Goal: Task Accomplishment & Management: Complete application form

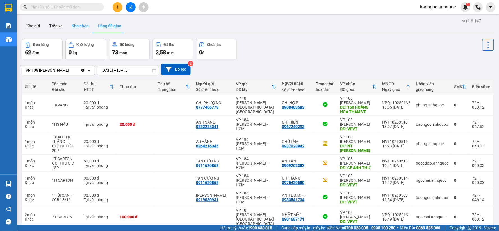
click at [80, 27] on button "Kho nhận" at bounding box center [80, 25] width 26 height 13
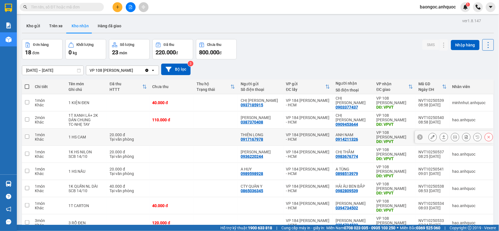
click at [431, 138] on icon at bounding box center [433, 137] width 4 height 4
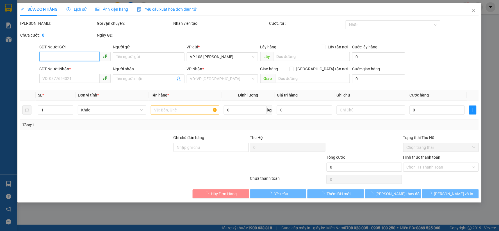
type input "0917167978"
type input "THIÊN LONG"
type input "0914211326"
type input "ANH NAM"
type input "VPVT"
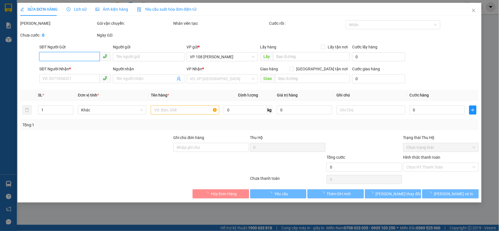
type input "TM 14/10"
type input "20.000"
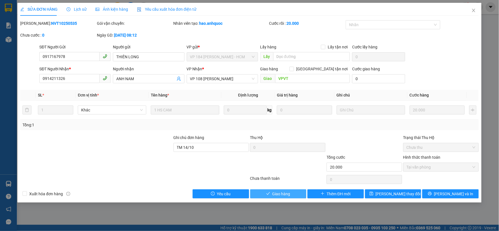
click at [279, 190] on button "Giao hàng" at bounding box center [278, 193] width 56 height 9
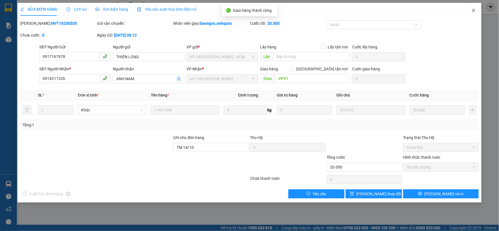
click at [474, 10] on icon "close" at bounding box center [474, 10] width 4 height 4
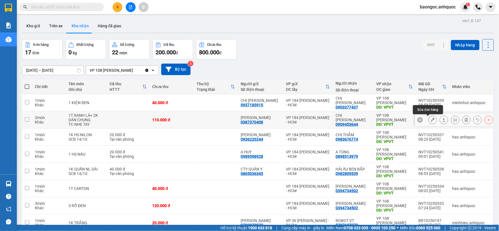
click at [431, 120] on icon at bounding box center [433, 120] width 4 height 4
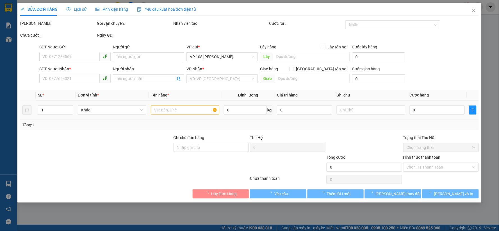
type input "0387370408"
type input "[PERSON_NAME]"
type input "0909453644"
type input "CHỊ [PERSON_NAME]"
type input "VPVT"
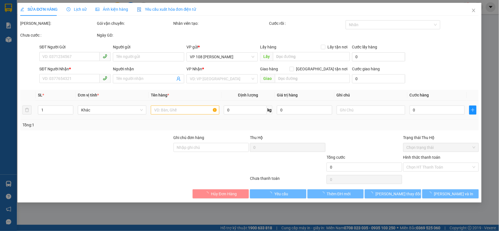
type input "110.000"
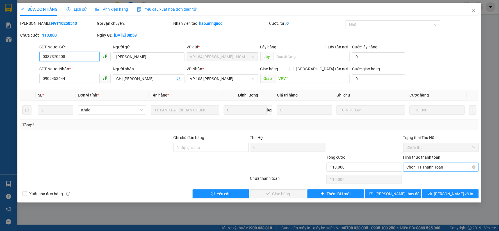
click at [438, 165] on span "Chọn HT Thanh Toán" at bounding box center [441, 167] width 69 height 8
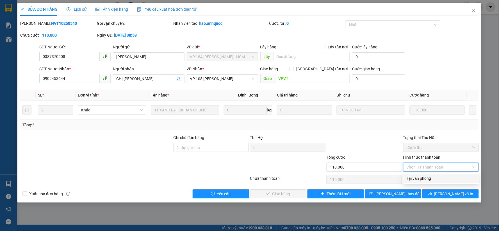
click at [428, 178] on div "Tại văn phòng" at bounding box center [441, 178] width 69 height 6
type input "0"
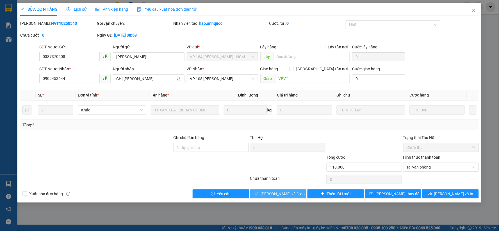
click at [273, 192] on span "[PERSON_NAME] và Giao hàng" at bounding box center [288, 193] width 54 height 6
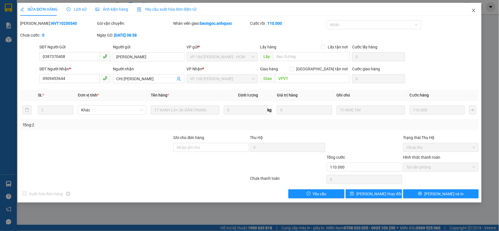
click at [476, 10] on icon "close" at bounding box center [474, 10] width 4 height 4
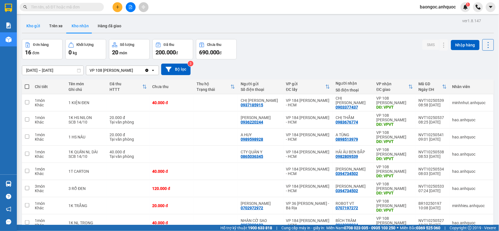
click at [29, 25] on button "Kho gửi" at bounding box center [33, 25] width 23 height 13
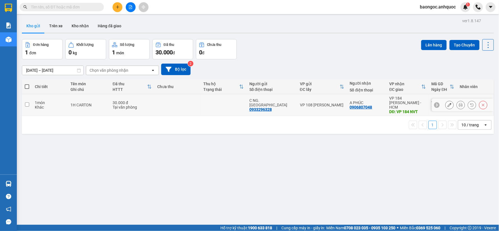
click at [27, 104] on input "checkbox" at bounding box center [27, 104] width 4 height 4
checkbox input "true"
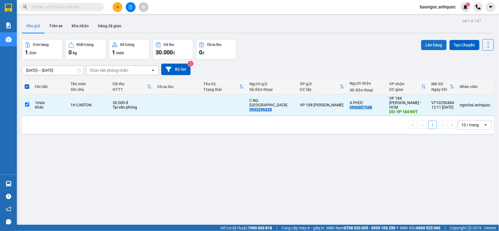
click at [424, 46] on button "Lên hàng" at bounding box center [434, 45] width 26 height 10
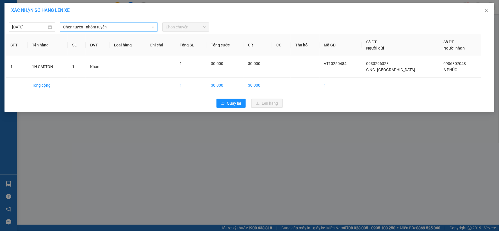
click at [141, 24] on span "Chọn tuyến - nhóm tuyến" at bounding box center [108, 27] width 91 height 8
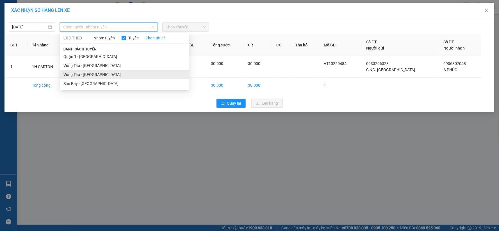
drag, startPoint x: 103, startPoint y: 76, endPoint x: 187, endPoint y: 47, distance: 89.1
click at [103, 76] on li "Vũng Tàu - Sân Bay" at bounding box center [124, 74] width 129 height 9
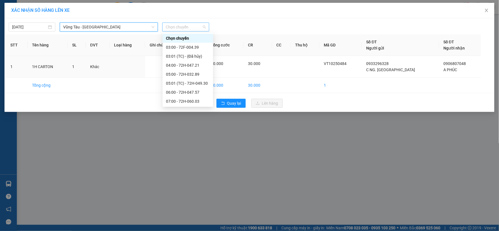
click at [194, 30] on span "Chọn chuyến" at bounding box center [186, 27] width 40 height 8
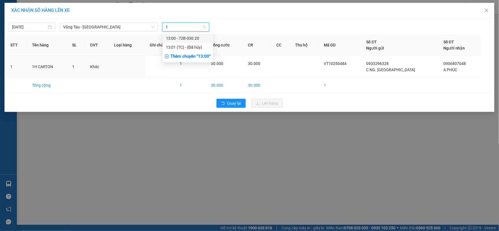
type input "13"
click at [192, 38] on div "13:00 - 72B-030.20" at bounding box center [188, 38] width 44 height 6
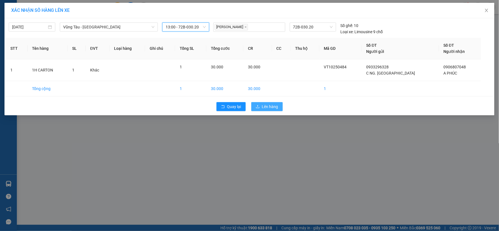
click at [264, 106] on span "Lên hàng" at bounding box center [270, 106] width 16 height 6
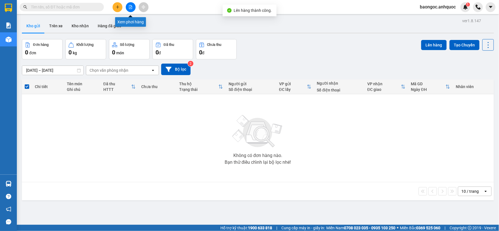
click at [131, 6] on icon "file-add" at bounding box center [131, 7] width 4 height 4
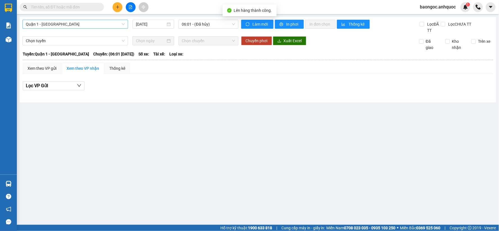
click at [94, 23] on span "Quận 1 - Vũng Tàu" at bounding box center [75, 24] width 99 height 8
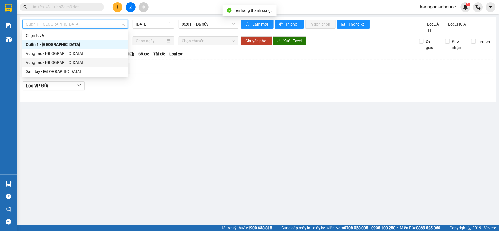
click at [59, 61] on div "Vũng Tàu - Sân Bay" at bounding box center [75, 62] width 99 height 6
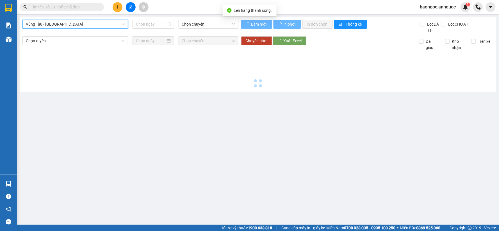
type input "[DATE]"
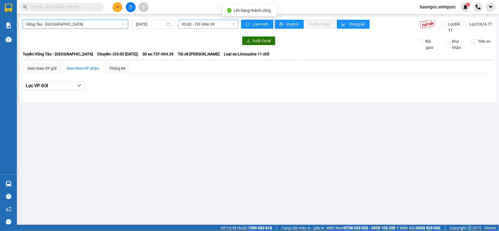
click at [186, 28] on span "03:00 - 72F-004.39" at bounding box center [208, 24] width 53 height 8
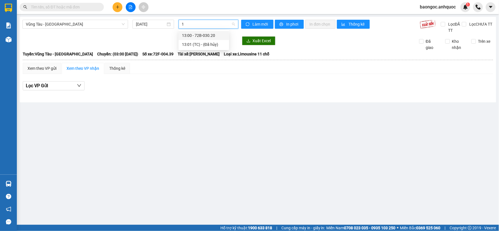
type input "13"
click at [193, 34] on div "13:00 - 72B-030.20" at bounding box center [204, 35] width 44 height 6
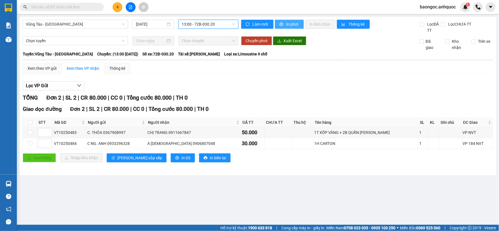
click at [287, 25] on span "In phơi" at bounding box center [293, 24] width 13 height 6
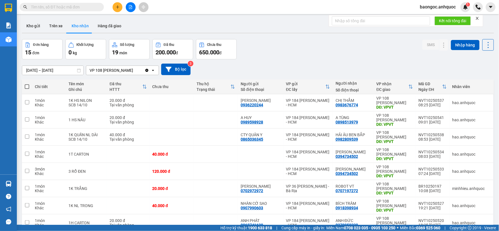
click at [433, 10] on div "baongoc.anhquoc 1" at bounding box center [443, 7] width 55 height 10
click at [432, 7] on span "baongoc.anhquoc" at bounding box center [438, 6] width 45 height 7
click at [432, 17] on span "Đăng xuất" at bounding box center [440, 17] width 33 height 6
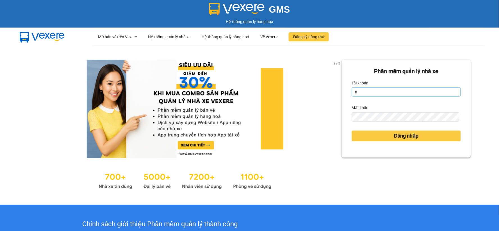
type input "ngoctrang.anhquoc"
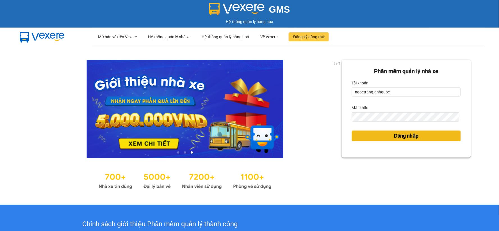
click at [369, 135] on button "Đăng nhập" at bounding box center [406, 135] width 109 height 11
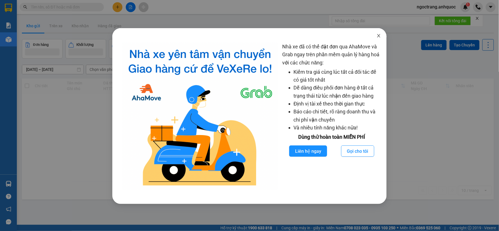
click at [379, 35] on icon "close" at bounding box center [379, 35] width 3 height 3
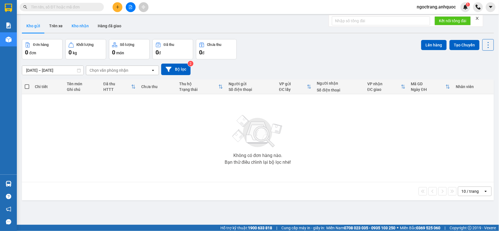
click at [76, 29] on button "Kho nhận" at bounding box center [80, 25] width 26 height 13
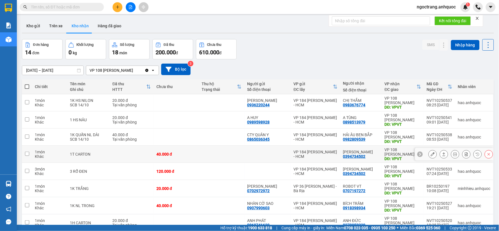
click at [29, 153] on td at bounding box center [27, 154] width 10 height 17
checkbox input "true"
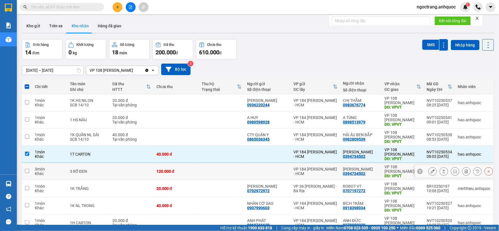
click at [28, 171] on input "checkbox" at bounding box center [27, 171] width 4 height 4
checkbox input "true"
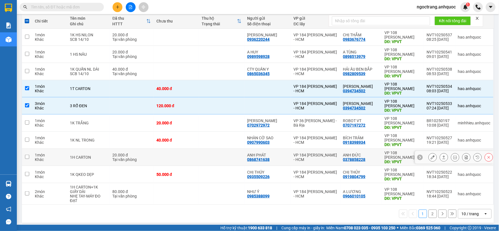
scroll to position [69, 0]
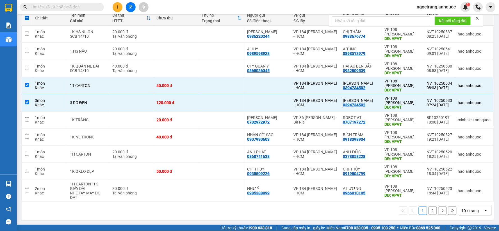
click at [464, 206] on div "10 / trang open" at bounding box center [475, 211] width 34 height 10
click at [471, 188] on span "80 / trang" at bounding box center [467, 189] width 18 height 6
checkbox input "false"
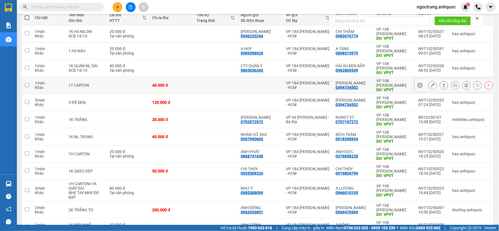
click at [27, 85] on input "checkbox" at bounding box center [27, 85] width 4 height 4
checkbox input "true"
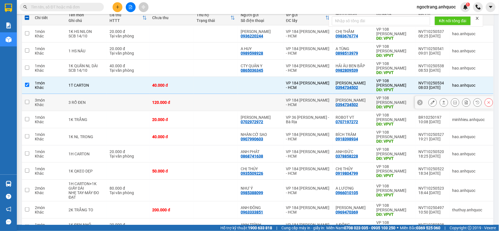
drag, startPoint x: 27, startPoint y: 105, endPoint x: 147, endPoint y: 132, distance: 123.6
click at [27, 105] on td at bounding box center [27, 102] width 10 height 17
checkbox input "true"
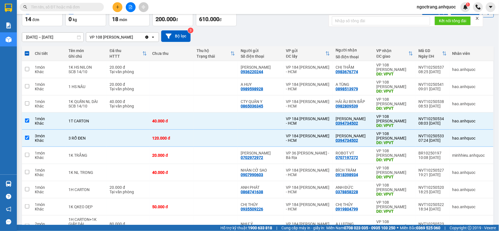
scroll to position [13, 0]
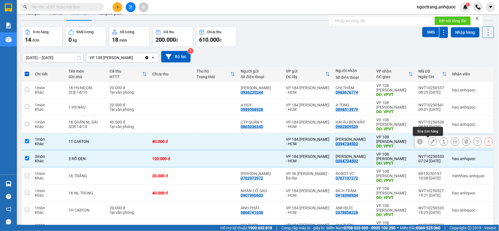
click at [431, 143] on icon at bounding box center [433, 141] width 4 height 4
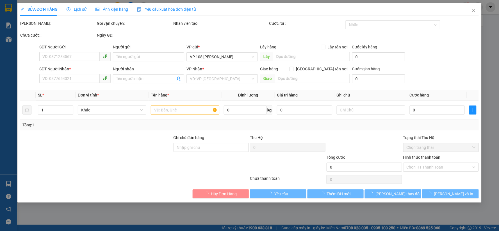
type input "0394734502"
type input "[PERSON_NAME]"
type input "VPVT"
type input "40.000"
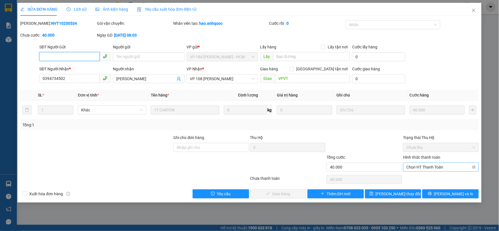
click at [442, 167] on span "Chọn HT Thanh Toán" at bounding box center [441, 167] width 69 height 8
click at [427, 178] on div "Tại văn phòng" at bounding box center [441, 178] width 69 height 6
type input "0"
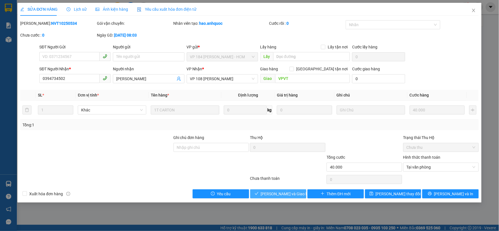
click at [286, 195] on span "[PERSON_NAME] và Giao hàng" at bounding box center [288, 193] width 54 height 6
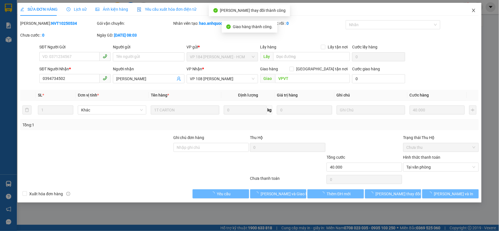
click at [474, 10] on icon "close" at bounding box center [473, 10] width 3 height 3
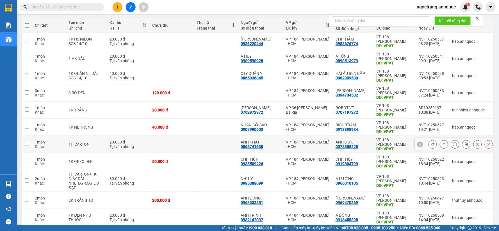
scroll to position [94, 0]
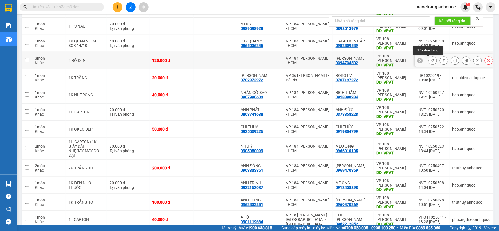
click at [429, 59] on button at bounding box center [433, 61] width 8 height 10
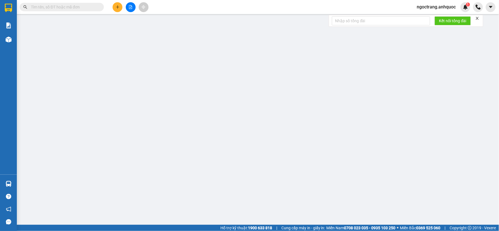
type input "0394734502"
type input "[PERSON_NAME]"
type input "VPVT"
type input "120.000"
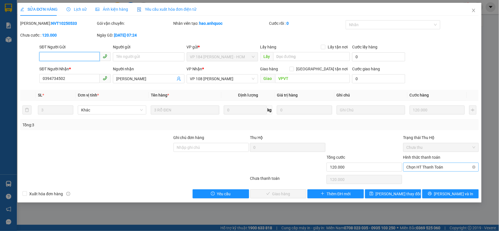
click at [456, 169] on span "Chọn HT Thanh Toán" at bounding box center [441, 167] width 69 height 8
click at [432, 178] on div "Tại văn phòng" at bounding box center [441, 178] width 69 height 6
type input "0"
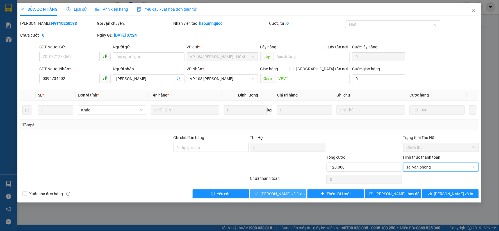
click at [297, 197] on button "[PERSON_NAME] và Giao hàng" at bounding box center [278, 193] width 56 height 9
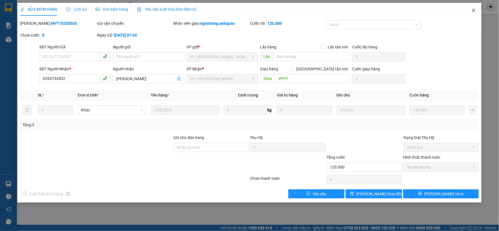
click at [472, 11] on icon "close" at bounding box center [474, 10] width 4 height 4
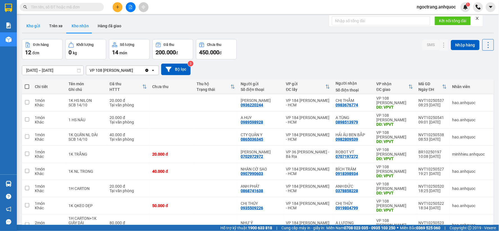
click at [40, 27] on button "Kho gửi" at bounding box center [33, 25] width 23 height 13
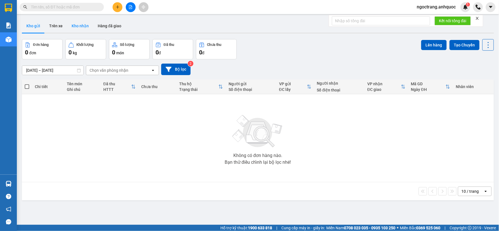
click at [87, 29] on button "Kho nhận" at bounding box center [80, 25] width 26 height 13
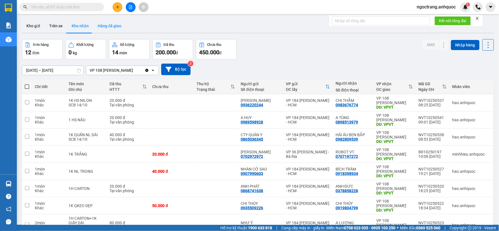
click at [106, 26] on button "Hàng đã giao" at bounding box center [109, 25] width 33 height 13
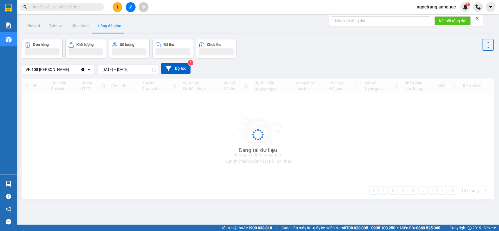
click at [83, 9] on input "text" at bounding box center [64, 7] width 66 height 6
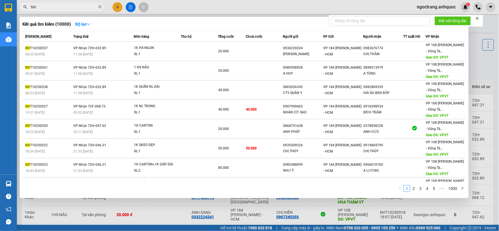
type input "N"
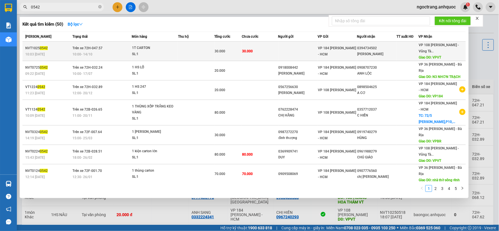
type input "0542"
click at [174, 49] on div "1T CARTON" at bounding box center [153, 48] width 42 height 6
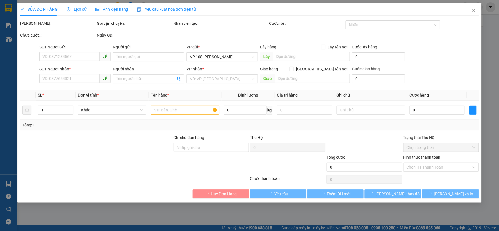
type input "0394734502"
type input "[PERSON_NAME]"
type input "VPVT"
type input "30.000"
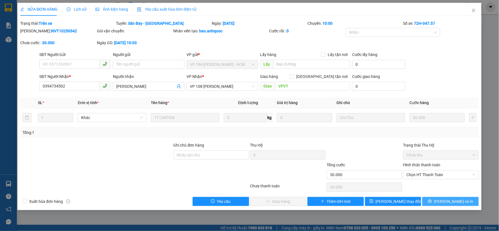
click at [430, 201] on button "[PERSON_NAME] và In" at bounding box center [451, 201] width 56 height 9
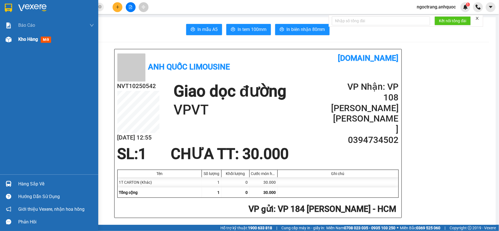
click at [17, 39] on div "Kho hàng mới" at bounding box center [49, 39] width 98 height 14
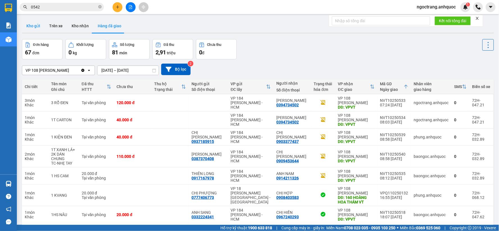
click at [35, 25] on button "Kho gửi" at bounding box center [33, 25] width 23 height 13
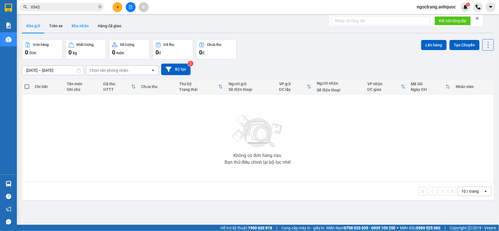
click at [79, 29] on button "Kho nhận" at bounding box center [80, 25] width 26 height 13
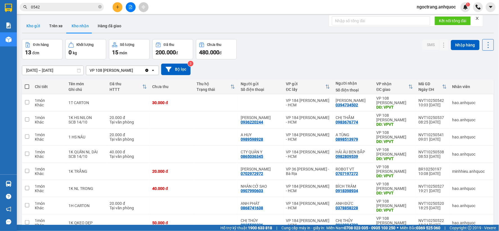
click at [33, 26] on button "Kho gửi" at bounding box center [33, 25] width 23 height 13
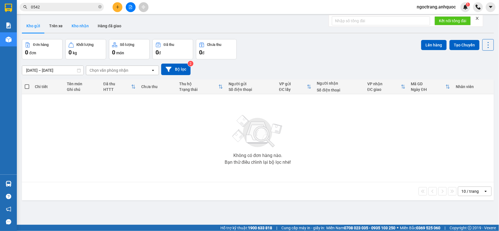
click at [74, 29] on button "Kho nhận" at bounding box center [80, 25] width 26 height 13
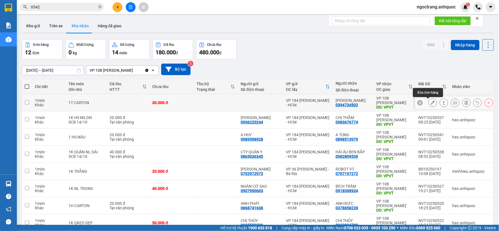
click at [429, 103] on button at bounding box center [433, 103] width 8 height 10
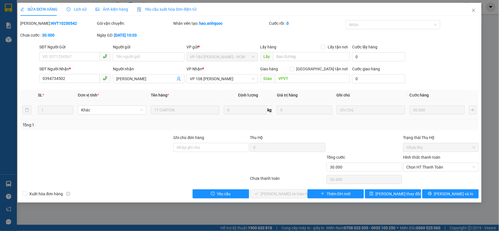
type input "0394734502"
type input "[PERSON_NAME]"
type input "VPVT"
type input "30.000"
click at [442, 172] on div "Hình thức thanh toán Chọn HT Thanh Toán" at bounding box center [441, 164] width 76 height 20
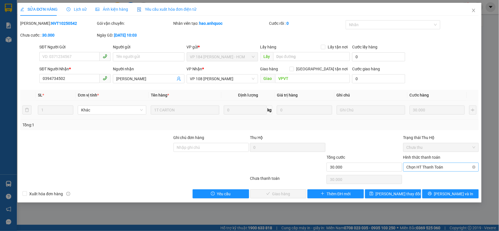
click at [439, 170] on span "Chọn HT Thanh Toán" at bounding box center [441, 167] width 69 height 8
drag, startPoint x: 427, startPoint y: 178, endPoint x: 261, endPoint y: 178, distance: 166.0
click at [426, 178] on div "Tại văn phòng" at bounding box center [441, 178] width 69 height 6
type input "0"
click at [283, 197] on span "[PERSON_NAME] và Giao hàng" at bounding box center [288, 193] width 54 height 6
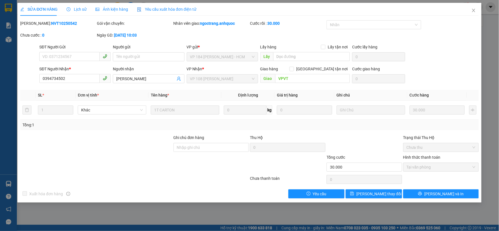
click at [186, 228] on div "SỬA ĐƠN HÀNG Lịch sử Ảnh kiện hàng Yêu cầu xuất hóa đơn điện tử Total Paid Fee …" at bounding box center [249, 115] width 499 height 231
drag, startPoint x: 190, startPoint y: 222, endPoint x: 301, endPoint y: 158, distance: 127.9
click at [190, 222] on div "SỬA ĐƠN HÀNG Lịch sử Ảnh kiện hàng Yêu cầu xuất hóa đơn điện tử Total Paid Fee …" at bounding box center [249, 115] width 499 height 231
click at [476, 10] on icon "close" at bounding box center [474, 10] width 4 height 4
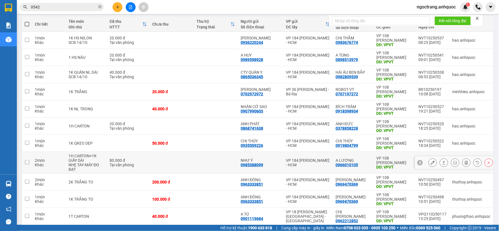
scroll to position [86, 0]
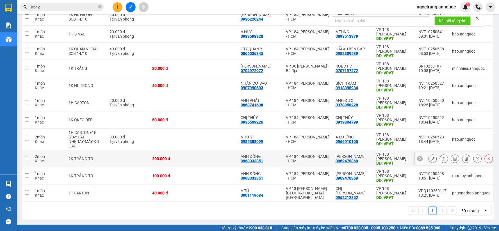
click at [431, 158] on icon at bounding box center [433, 158] width 4 height 4
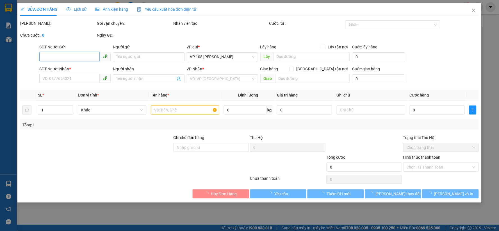
type input "0963333851"
type input "ANH ĐÔNG"
type input "0969470369"
type input "[PERSON_NAME]"
type input "VPVT"
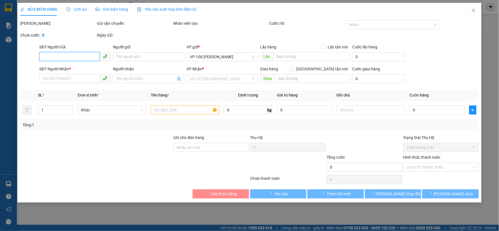
type input "200.000"
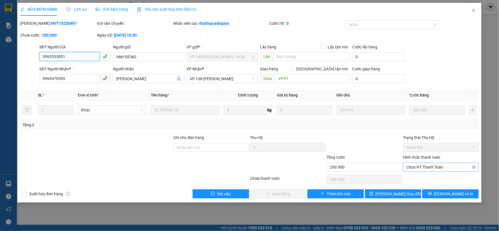
click at [428, 168] on span "Chọn HT Thanh Toán" at bounding box center [441, 167] width 69 height 8
click at [420, 176] on div "Tại văn phòng" at bounding box center [441, 178] width 69 height 6
type input "0"
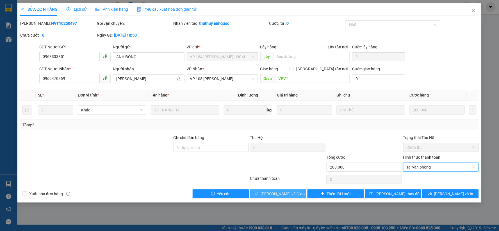
click at [284, 193] on span "[PERSON_NAME] và Giao hàng" at bounding box center [288, 193] width 54 height 6
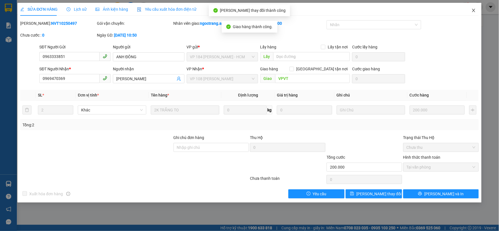
click at [475, 11] on icon "close" at bounding box center [474, 10] width 4 height 4
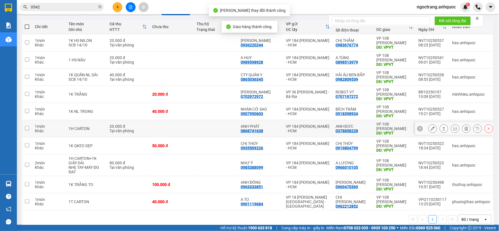
scroll to position [69, 0]
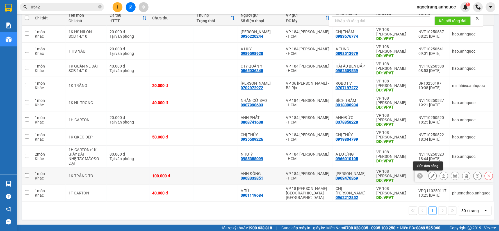
click at [429, 175] on button at bounding box center [433, 176] width 8 height 10
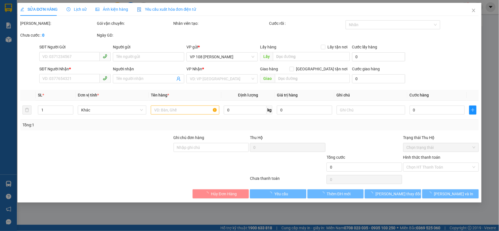
type input "0963333851"
type input "ANH ĐÔNG"
type input "0969470369"
type input "[PERSON_NAME]"
type input "VPVT"
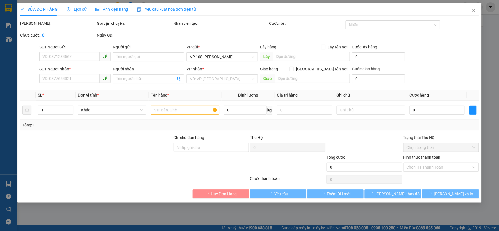
type input "100.000"
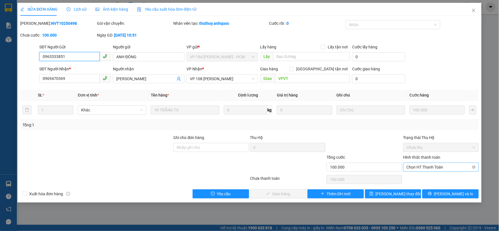
click at [434, 164] on span "Chọn HT Thanh Toán" at bounding box center [441, 167] width 69 height 8
click at [422, 175] on div "Tại văn phòng" at bounding box center [441, 178] width 69 height 6
type input "0"
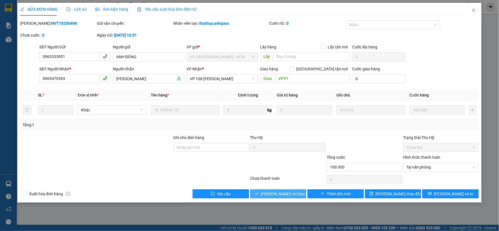
click at [282, 191] on span "[PERSON_NAME] và Giao hàng" at bounding box center [288, 193] width 54 height 6
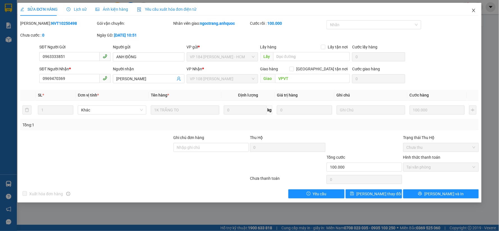
click at [475, 12] on icon "close" at bounding box center [474, 10] width 4 height 4
